Goal: Information Seeking & Learning: Learn about a topic

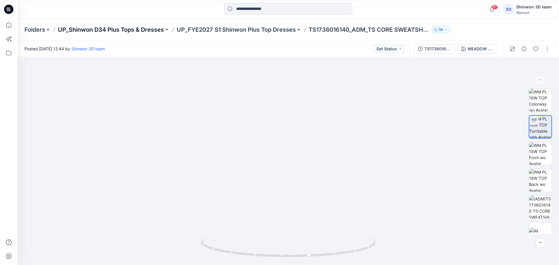
click at [123, 28] on p "UP_Shinwon D34 Plus Tops & Dresses" at bounding box center [111, 30] width 106 height 8
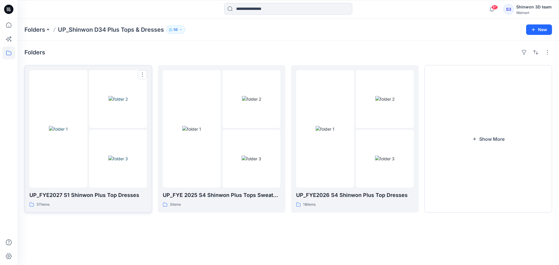
click at [111, 202] on div "37 items" at bounding box center [88, 205] width 118 height 6
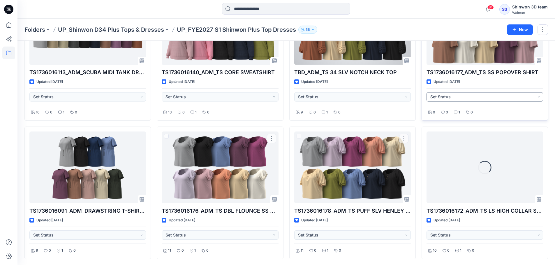
scroll to position [276, 0]
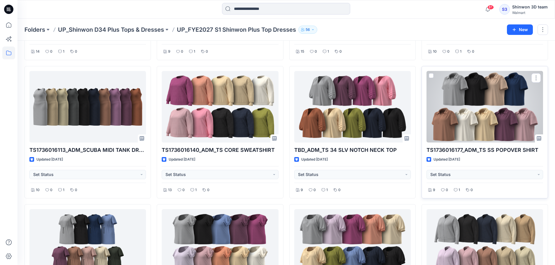
click at [483, 126] on div at bounding box center [484, 107] width 117 height 72
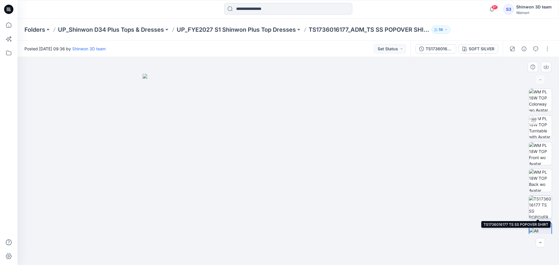
click at [542, 207] on img at bounding box center [540, 207] width 23 height 23
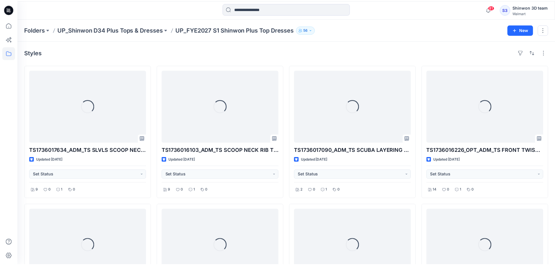
scroll to position [276, 0]
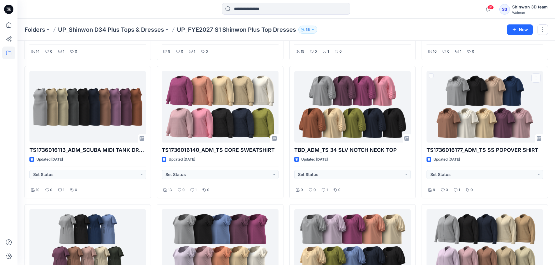
click at [552, 161] on div "Styles TS1736017634_ADM_TS SLVLS SCOOP NECK TANK TOP Updated [DATE] Set Status …" at bounding box center [285, 203] width 537 height 878
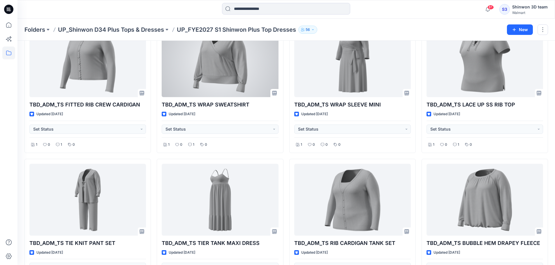
scroll to position [760, 0]
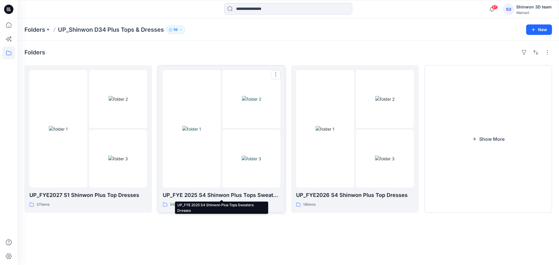
click at [218, 195] on p "UP_FYE 2025 S4 Shinwon Plus Tops Sweaters Dresses" at bounding box center [222, 195] width 118 height 8
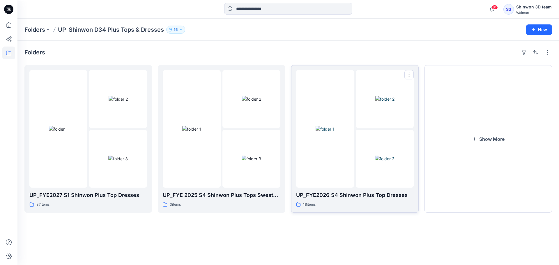
click at [345, 205] on div "18 items" at bounding box center [355, 205] width 118 height 6
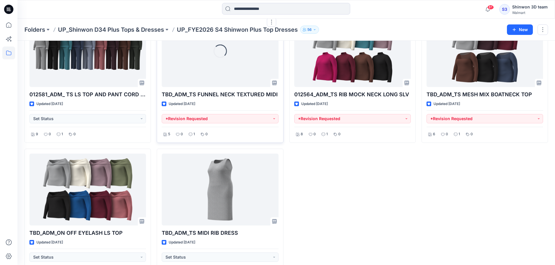
scroll to position [393, 0]
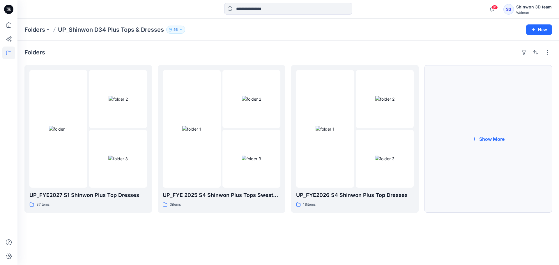
click at [471, 198] on button "Show More" at bounding box center [489, 139] width 128 height 148
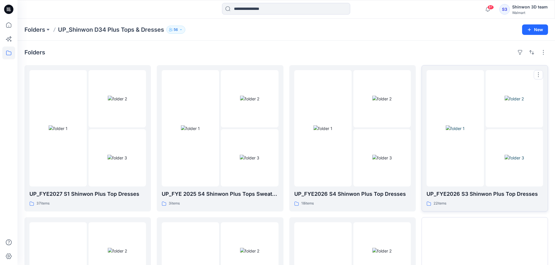
click at [480, 201] on div "22 items" at bounding box center [484, 204] width 117 height 6
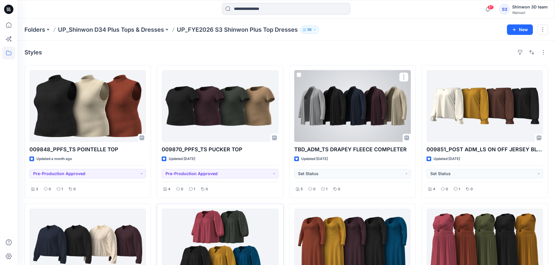
scroll to position [39, 0]
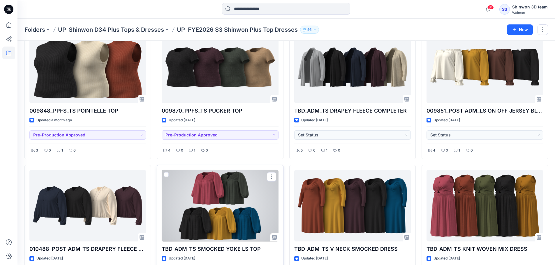
click at [218, 185] on div at bounding box center [220, 206] width 117 height 72
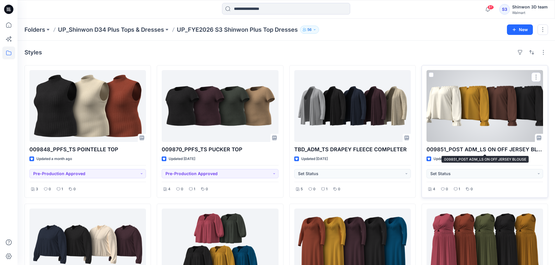
click at [490, 140] on div at bounding box center [484, 106] width 117 height 72
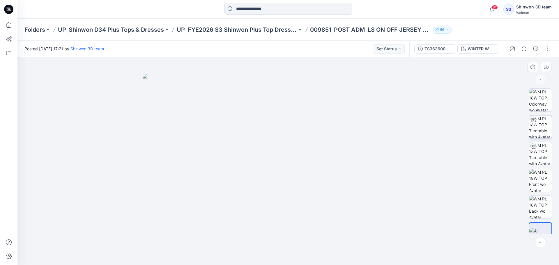
click at [543, 127] on img at bounding box center [540, 127] width 23 height 23
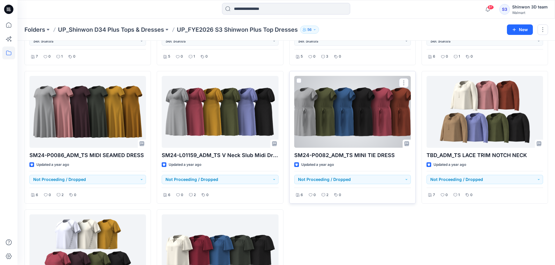
scroll to position [626, 0]
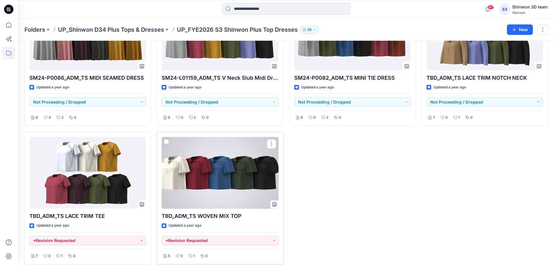
click at [242, 173] on div at bounding box center [220, 173] width 117 height 72
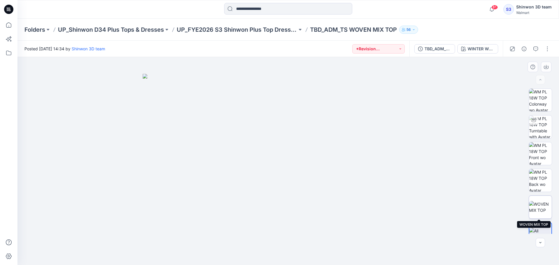
click at [541, 207] on img at bounding box center [540, 207] width 23 height 12
drag, startPoint x: 227, startPoint y: 113, endPoint x: 271, endPoint y: 210, distance: 106.6
click at [271, 211] on img at bounding box center [288, 106] width 469 height 318
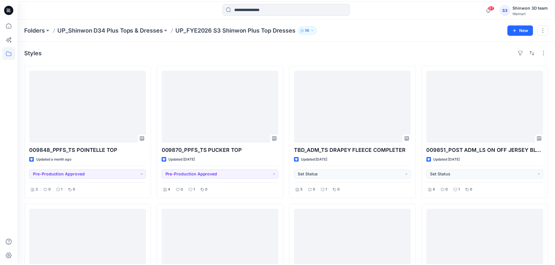
scroll to position [626, 0]
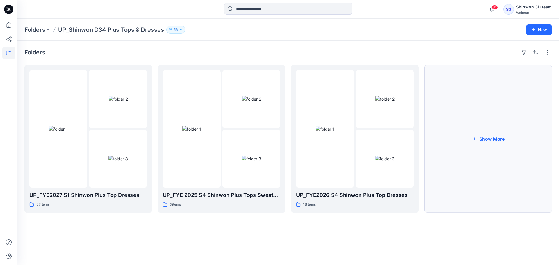
click at [449, 167] on button "Show More" at bounding box center [489, 139] width 128 height 148
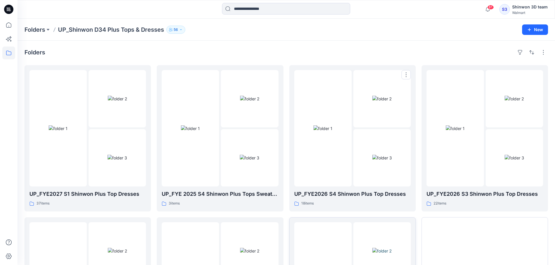
scroll to position [115, 0]
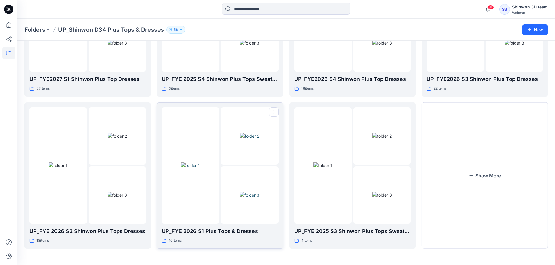
click at [200, 169] on img at bounding box center [190, 166] width 19 height 6
click at [372, 198] on img at bounding box center [382, 195] width 20 height 6
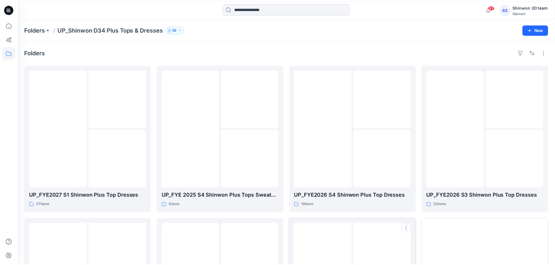
scroll to position [115, 0]
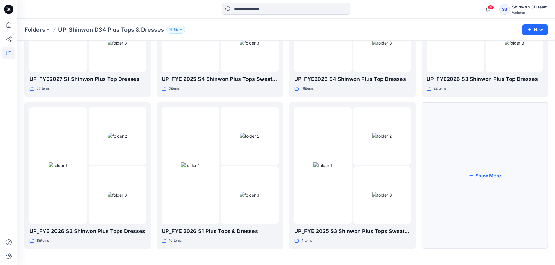
click at [462, 178] on button "Show More" at bounding box center [484, 176] width 126 height 147
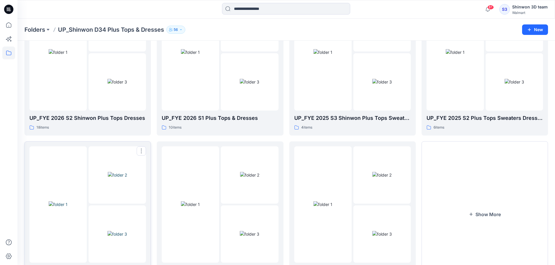
scroll to position [267, 0]
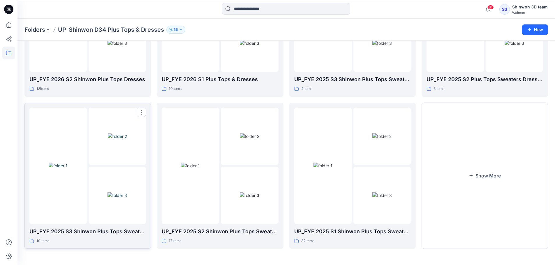
click at [127, 199] on img at bounding box center [117, 196] width 20 height 6
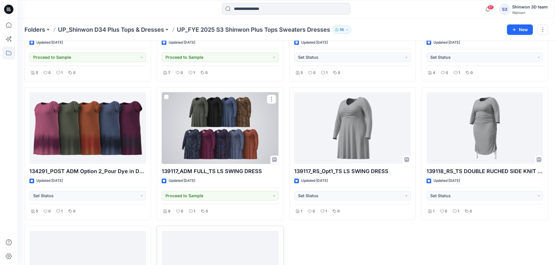
scroll to position [217, 0]
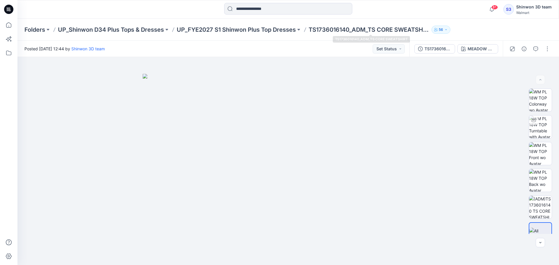
click at [344, 31] on p "TS1736016140_ADM_TS CORE SWEATSHIRT" at bounding box center [369, 30] width 121 height 8
click at [275, 34] on div "Folders UP_Shinwon D34 Plus Tops & Dresses UP_FYE2027 S1 Shinwon Plus Top Dress…" at bounding box center [288, 30] width 542 height 22
click at [138, 31] on p "UP_Shinwon D34 Plus Tops & Dresses" at bounding box center [111, 30] width 106 height 8
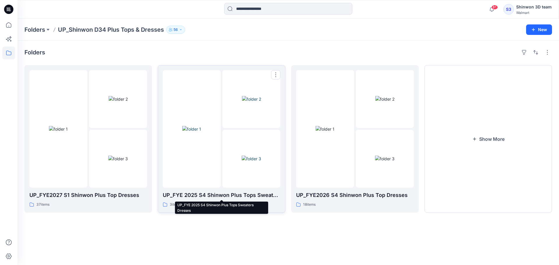
click at [251, 199] on p "UP_FYE 2025 S4 Shinwon Plus Tops Sweaters Dresses" at bounding box center [222, 195] width 118 height 8
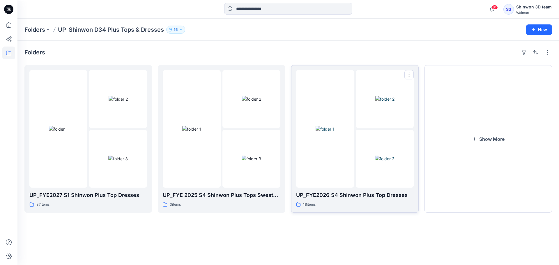
click at [333, 126] on img at bounding box center [325, 129] width 19 height 6
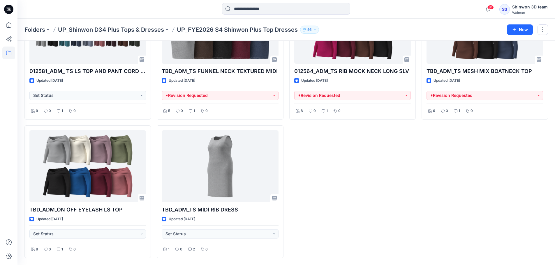
scroll to position [455, 0]
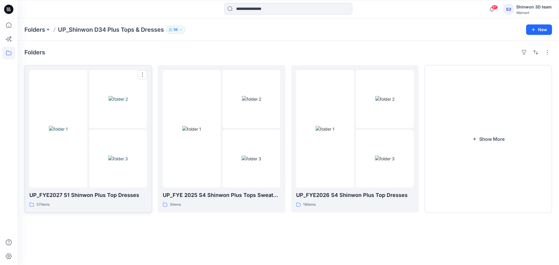
click at [126, 102] on img at bounding box center [118, 99] width 19 height 6
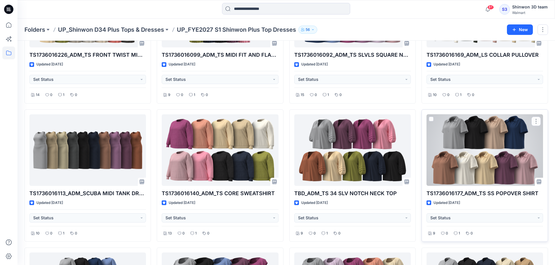
scroll to position [272, 0]
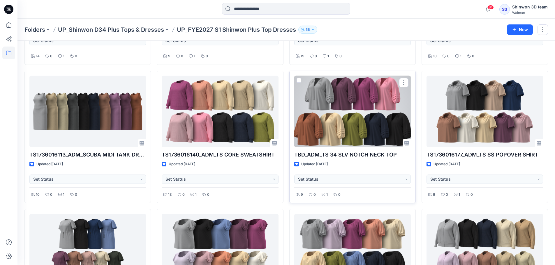
click at [373, 130] on div at bounding box center [352, 112] width 117 height 72
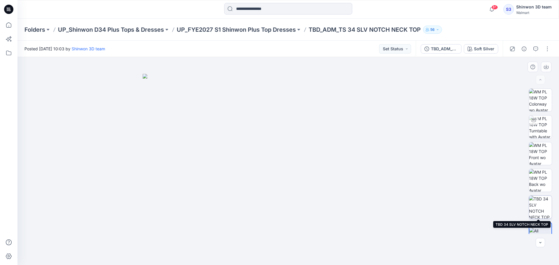
click at [541, 211] on img at bounding box center [540, 207] width 23 height 23
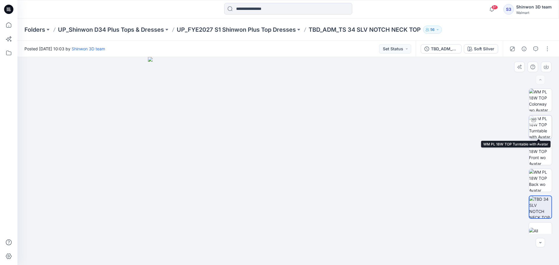
click at [545, 130] on img at bounding box center [540, 127] width 23 height 23
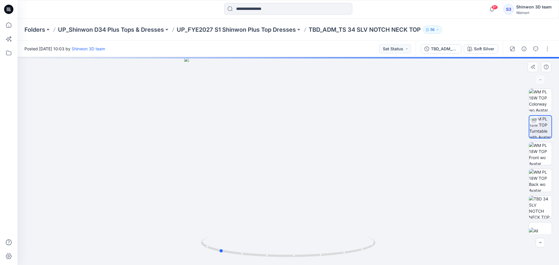
drag, startPoint x: 263, startPoint y: 260, endPoint x: 280, endPoint y: 262, distance: 17.0
click at [255, 257] on div at bounding box center [288, 161] width 542 height 208
drag, startPoint x: 289, startPoint y: 262, endPoint x: 345, endPoint y: 254, distance: 56.4
click at [345, 254] on div at bounding box center [288, 161] width 542 height 208
click at [550, 210] on div at bounding box center [540, 207] width 23 height 23
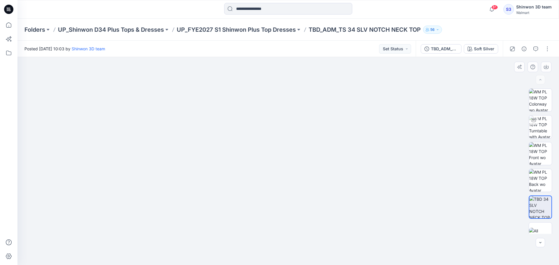
drag, startPoint x: 201, startPoint y: 97, endPoint x: 203, endPoint y: 95, distance: 3.0
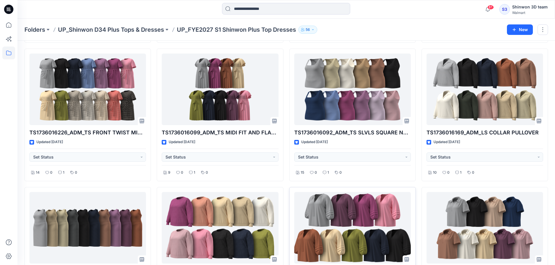
scroll to position [238, 0]
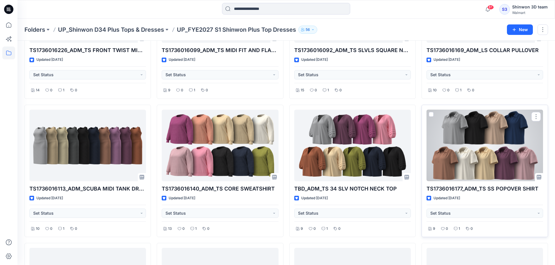
click at [488, 167] on div at bounding box center [484, 146] width 117 height 72
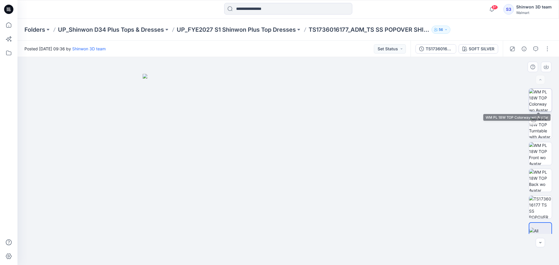
click at [537, 103] on img at bounding box center [540, 100] width 23 height 23
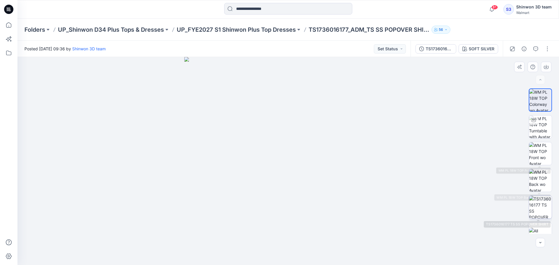
click at [539, 200] on img at bounding box center [540, 207] width 23 height 23
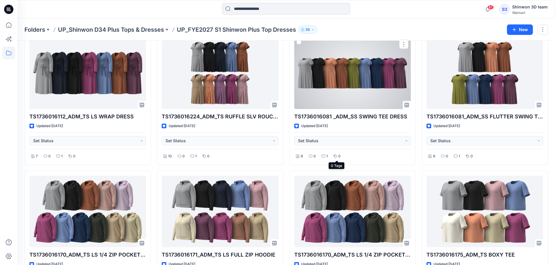
scroll to position [354, 0]
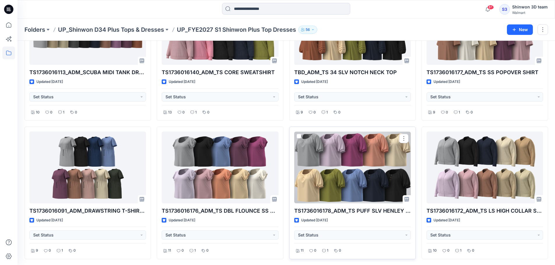
click at [346, 157] on div at bounding box center [352, 168] width 117 height 72
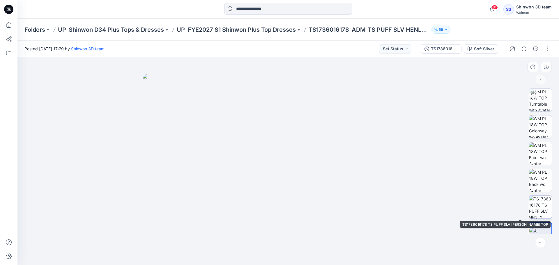
click at [538, 208] on img at bounding box center [540, 207] width 23 height 23
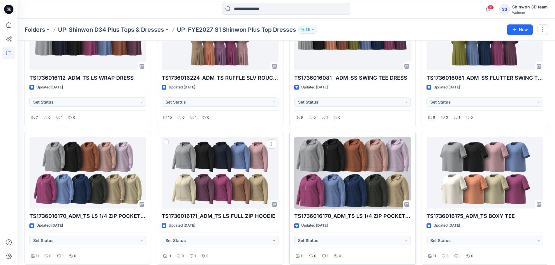
scroll to position [654, 0]
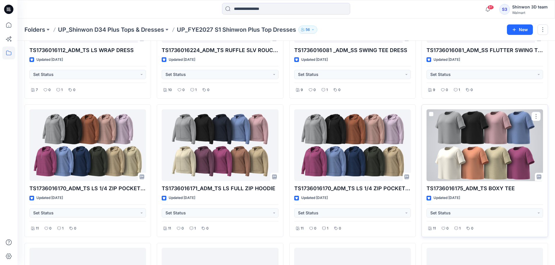
click at [456, 158] on div at bounding box center [484, 146] width 117 height 72
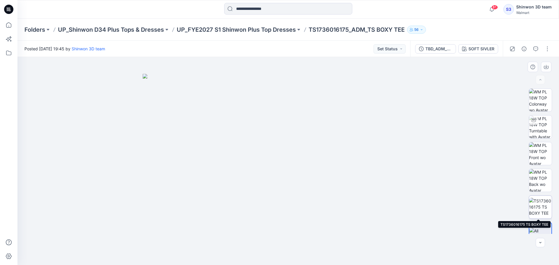
click at [548, 209] on img at bounding box center [540, 207] width 23 height 18
drag, startPoint x: 360, startPoint y: 135, endPoint x: 351, endPoint y: 143, distance: 12.2
click at [359, 140] on img at bounding box center [289, 161] width 326 height 208
drag, startPoint x: 385, startPoint y: 113, endPoint x: 359, endPoint y: 146, distance: 42.5
click at [359, 146] on img at bounding box center [289, 161] width 342 height 208
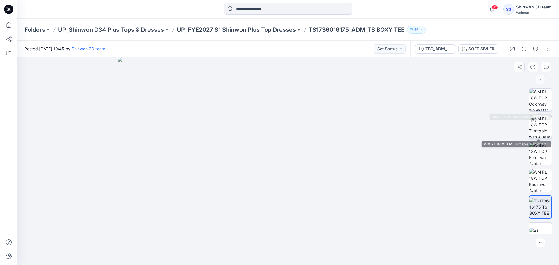
click at [541, 123] on img at bounding box center [540, 127] width 23 height 23
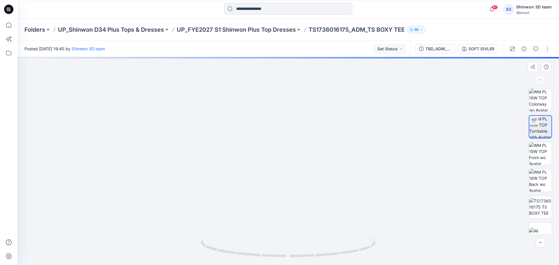
drag, startPoint x: 293, startPoint y: 131, endPoint x: 273, endPoint y: 205, distance: 76.3
click at [272, 209] on img at bounding box center [268, 104] width 599 height 321
drag, startPoint x: 285, startPoint y: 160, endPoint x: 491, endPoint y: 172, distance: 206.8
click at [285, 166] on img at bounding box center [288, 131] width 431 height 270
click at [545, 209] on img at bounding box center [540, 207] width 23 height 18
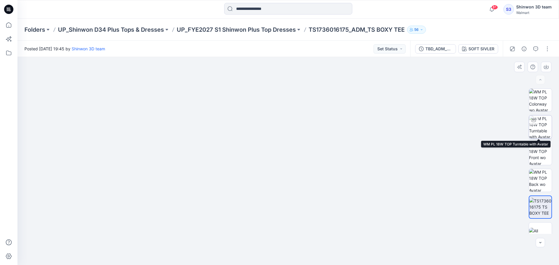
click at [543, 125] on img at bounding box center [540, 127] width 23 height 23
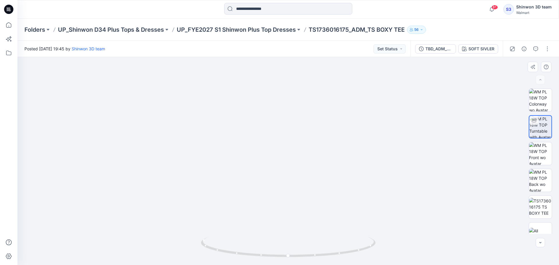
drag, startPoint x: 290, startPoint y: 192, endPoint x: 287, endPoint y: 182, distance: 10.2
click at [287, 182] on img at bounding box center [287, 108] width 543 height 316
drag, startPoint x: 293, startPoint y: 169, endPoint x: 291, endPoint y: 174, distance: 5.7
click at [291, 174] on img at bounding box center [288, 122] width 431 height 285
drag, startPoint x: 306, startPoint y: 143, endPoint x: 300, endPoint y: 161, distance: 18.8
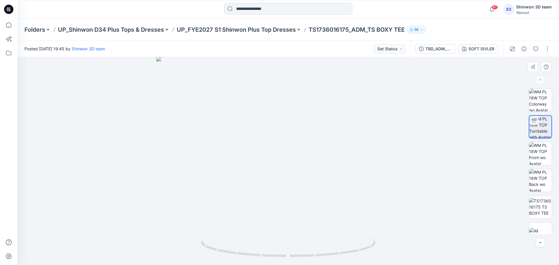
click at [300, 161] on img at bounding box center [288, 161] width 264 height 209
click at [483, 146] on div at bounding box center [288, 161] width 542 height 208
